Goal: Task Accomplishment & Management: Use online tool/utility

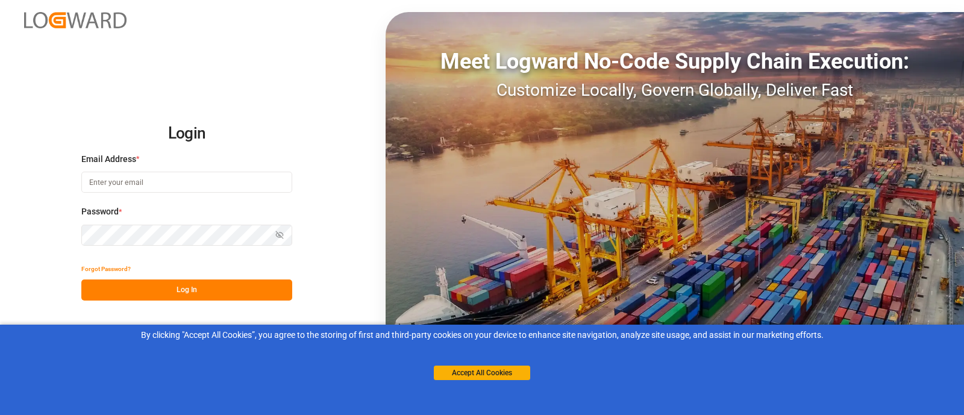
click at [131, 178] on input at bounding box center [186, 182] width 211 height 21
click at [201, 281] on button "Log In" at bounding box center [186, 290] width 211 height 21
drag, startPoint x: 115, startPoint y: 180, endPoint x: 49, endPoint y: 188, distance: 66.7
click at [49, 188] on div "Login Email Address * cperez Enter a valid email. Password * Show password Forg…" at bounding box center [482, 207] width 964 height 415
type input "[PERSON_NAME][EMAIL_ADDRESS][PERSON_NAME][DOMAIN_NAME]"
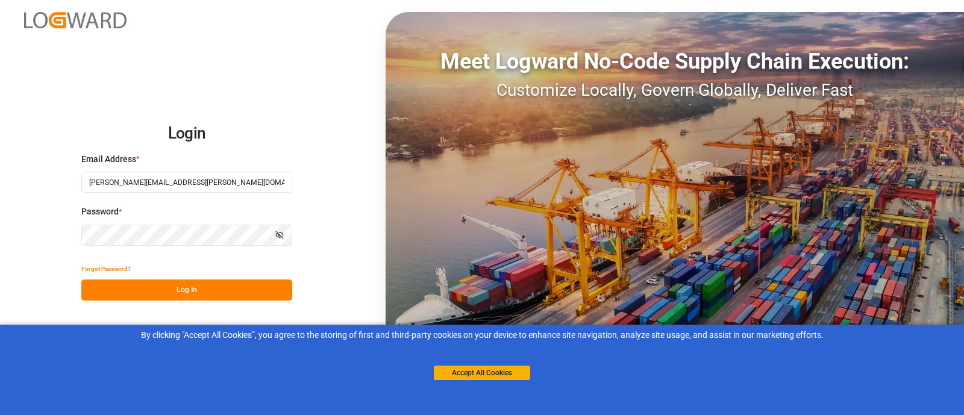
click at [169, 287] on button "Log In" at bounding box center [186, 290] width 211 height 21
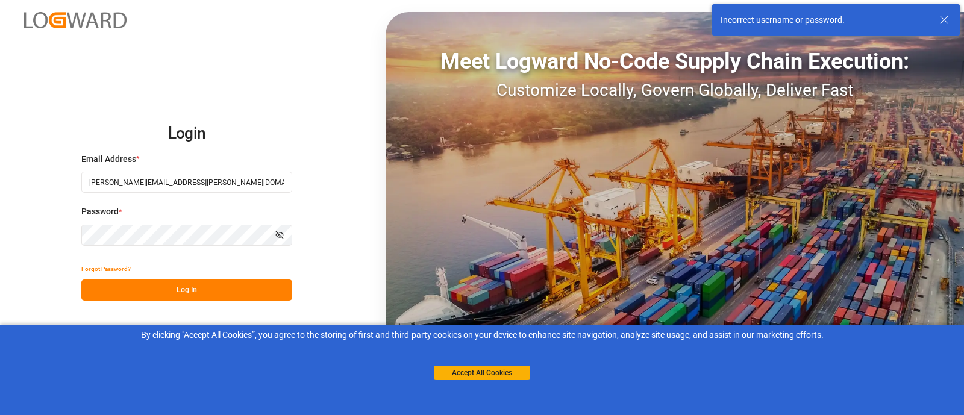
click at [45, 236] on div "Login Email Address * camilo.perez@jamindustries.com Password * Show password F…" at bounding box center [482, 207] width 964 height 415
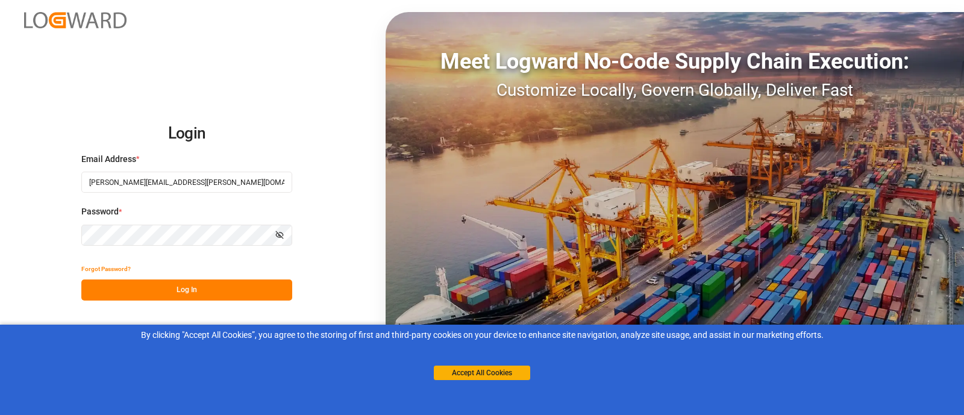
click at [274, 234] on button "Show password" at bounding box center [279, 235] width 25 height 21
click at [195, 287] on button "Log In" at bounding box center [186, 290] width 211 height 21
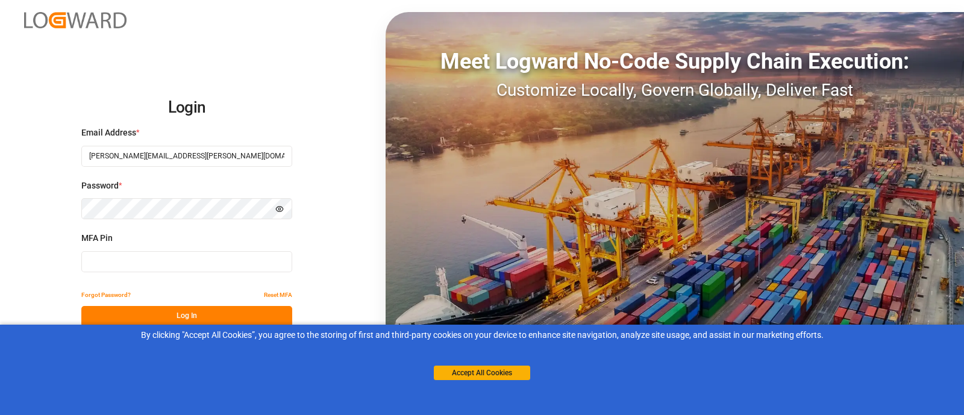
click at [163, 255] on input at bounding box center [186, 261] width 211 height 21
type input "697221"
click at [186, 310] on button "Log In" at bounding box center [186, 316] width 211 height 21
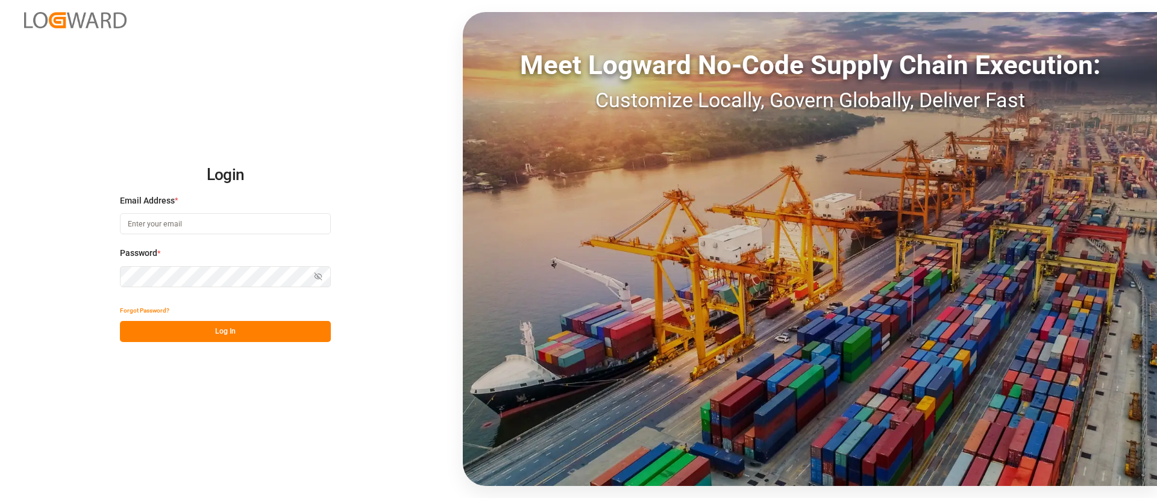
click at [242, 232] on input at bounding box center [225, 223] width 211 height 21
type input "[PERSON_NAME][EMAIL_ADDRESS][PERSON_NAME][DOMAIN_NAME]"
click at [254, 336] on button "Log In" at bounding box center [225, 331] width 211 height 21
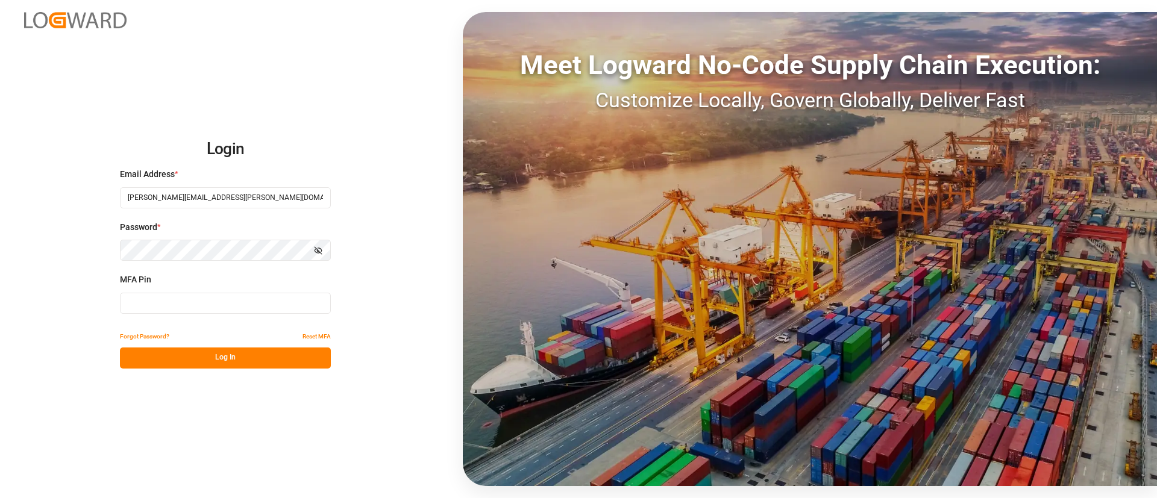
click at [193, 301] on input at bounding box center [225, 303] width 211 height 21
type input "035488"
click at [263, 355] on button "Log In" at bounding box center [225, 358] width 211 height 21
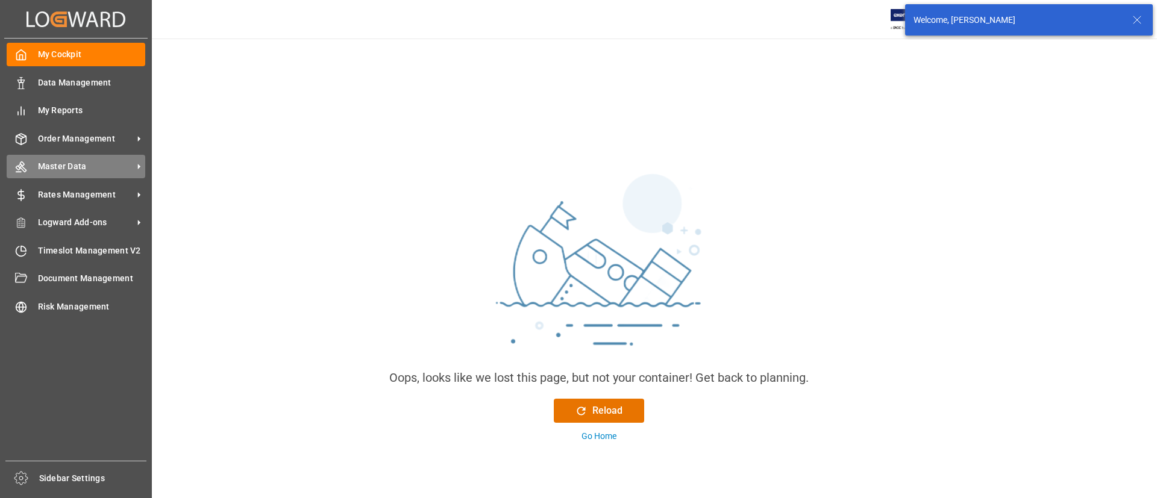
click at [47, 160] on span "Master Data" at bounding box center [85, 166] width 95 height 13
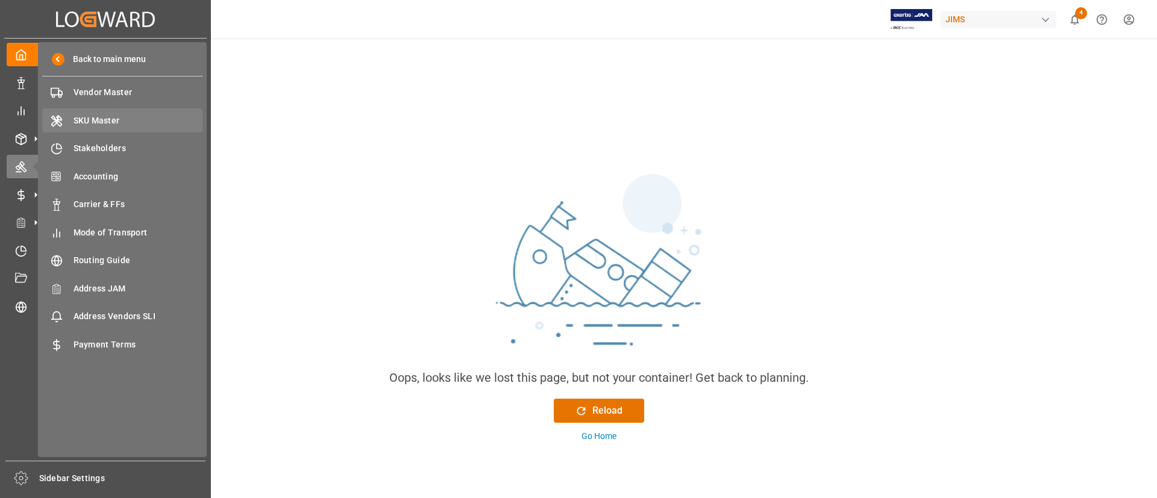
click at [98, 113] on div "SKU Master SKU Master" at bounding box center [122, 119] width 160 height 23
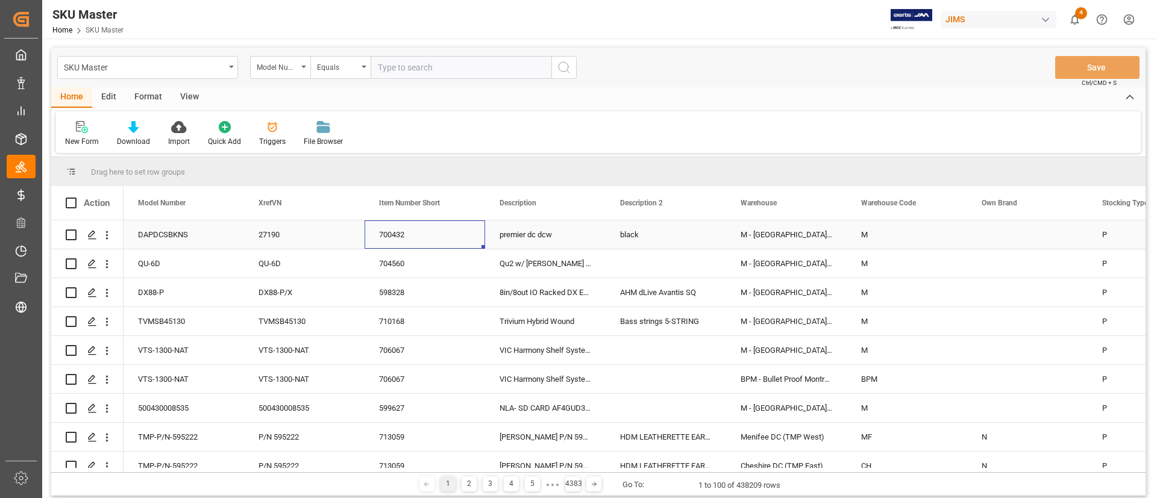
click at [448, 246] on div "700432" at bounding box center [425, 235] width 121 height 28
drag, startPoint x: 995, startPoint y: 207, endPoint x: 987, endPoint y: 174, distance: 34.8
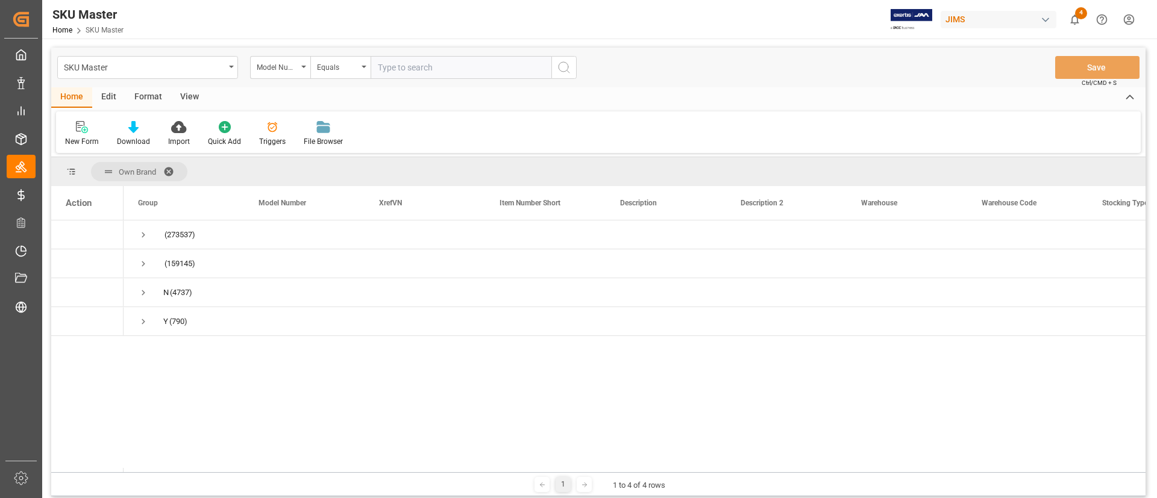
click at [369, 393] on div "(273537) (159145) N (4737) Y (790)" at bounding box center [635, 347] width 1022 height 252
